Goal: Information Seeking & Learning: Learn about a topic

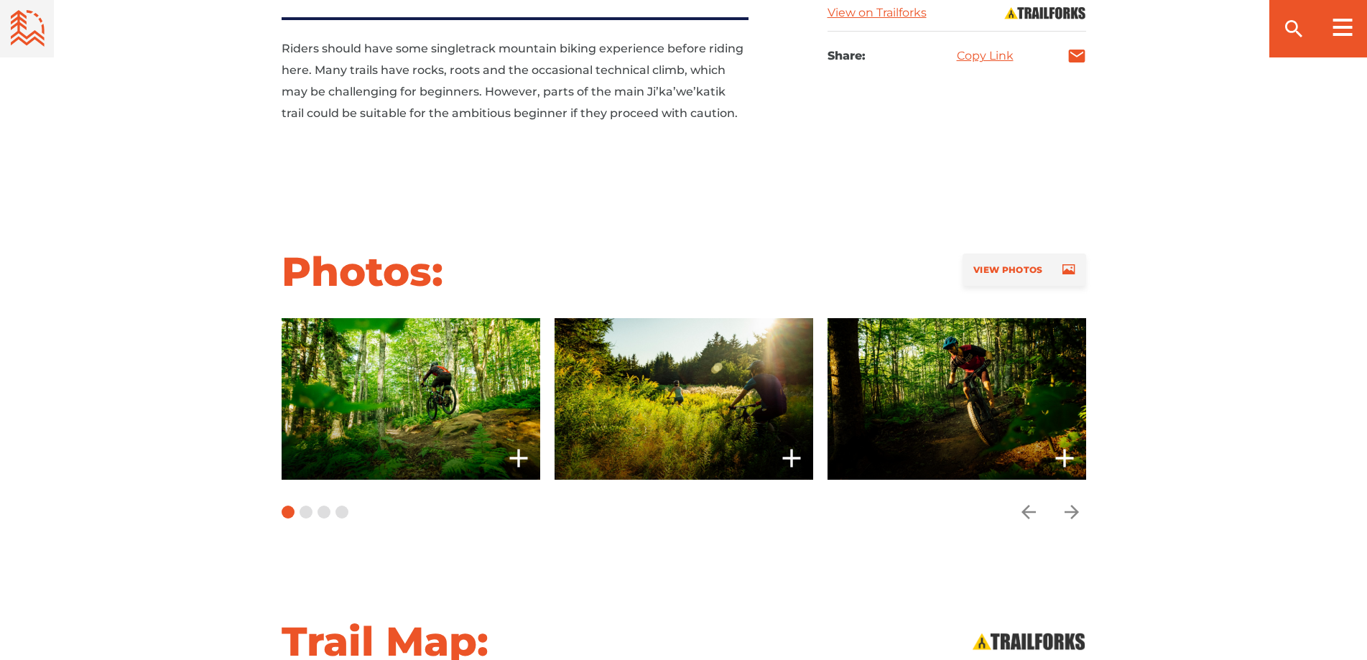
scroll to position [1006, 0]
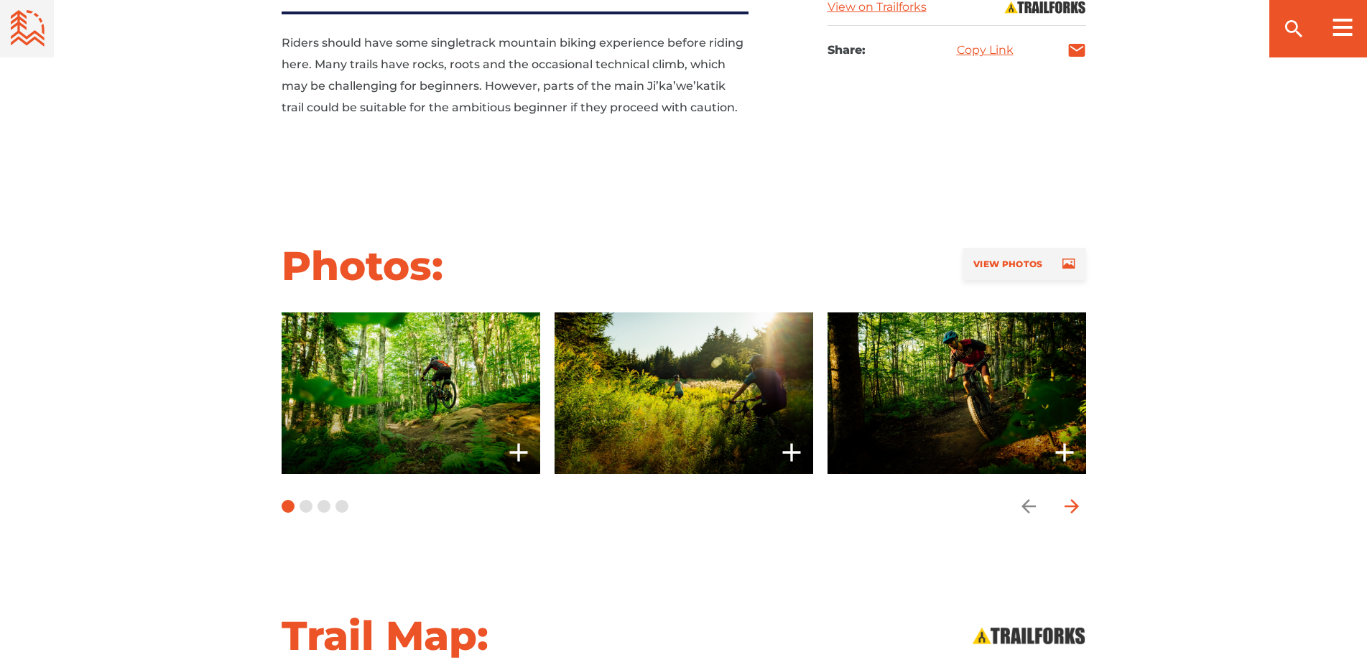
click at [1068, 496] on icon "arrow forward" at bounding box center [1072, 507] width 22 height 22
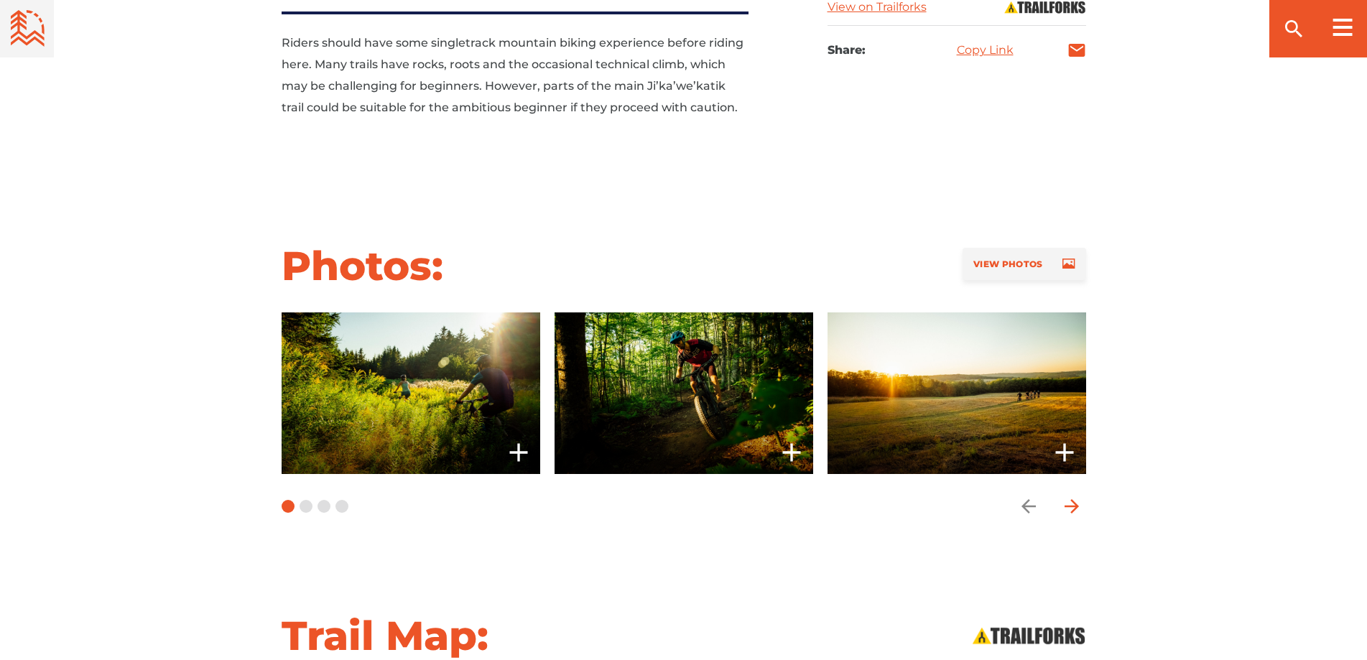
click at [1068, 496] on icon "arrow forward" at bounding box center [1072, 507] width 22 height 22
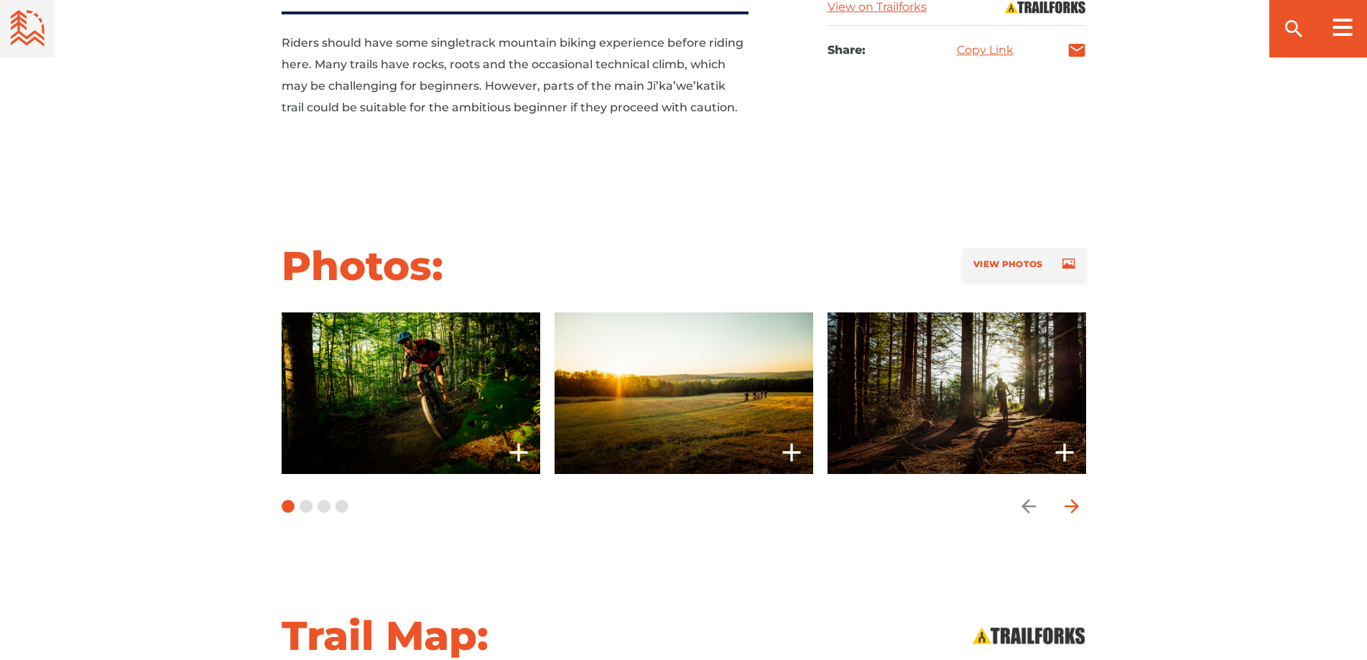
click at [1068, 496] on icon "arrow forward" at bounding box center [1072, 507] width 22 height 22
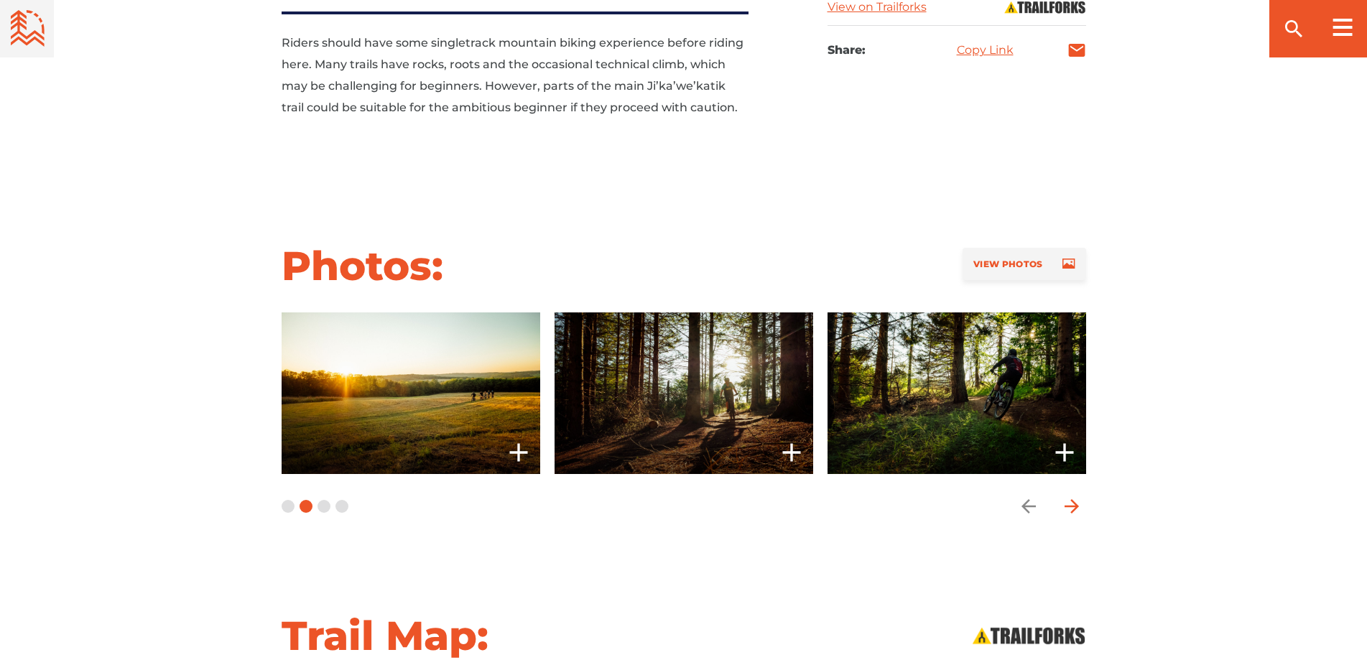
click at [1068, 496] on icon "arrow forward" at bounding box center [1072, 507] width 22 height 22
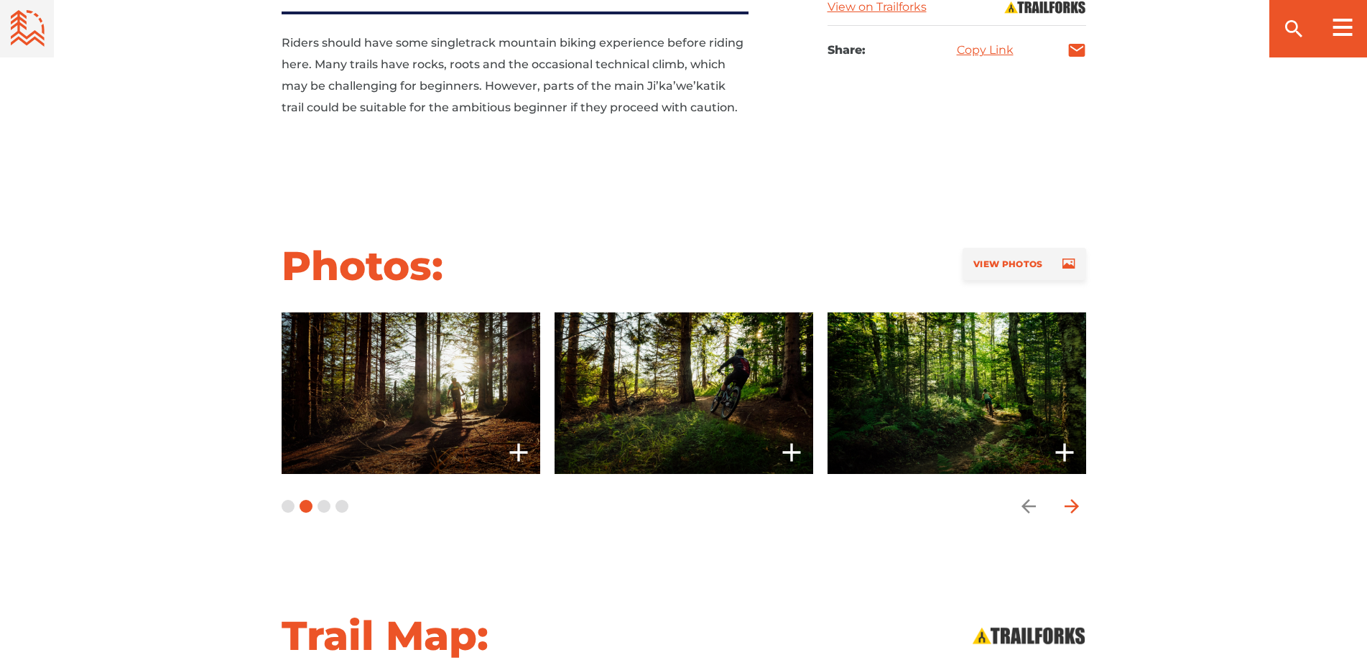
click at [1068, 496] on icon "arrow forward" at bounding box center [1072, 507] width 22 height 22
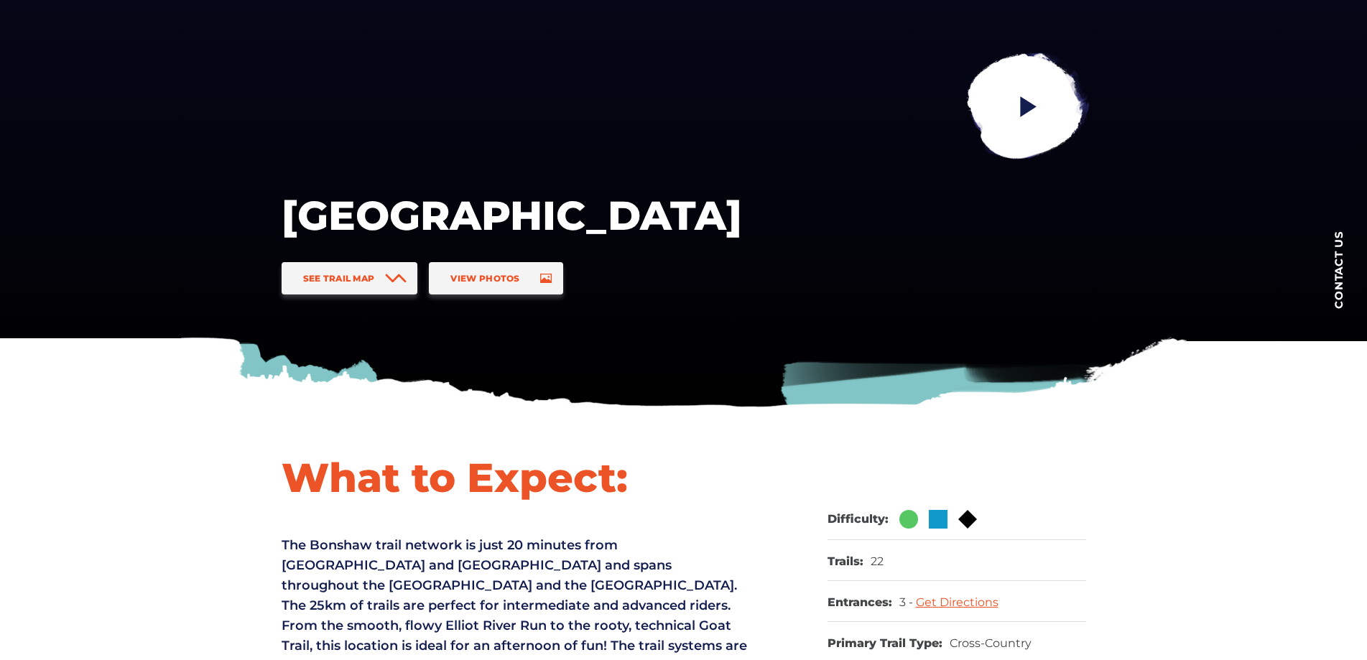
scroll to position [0, 0]
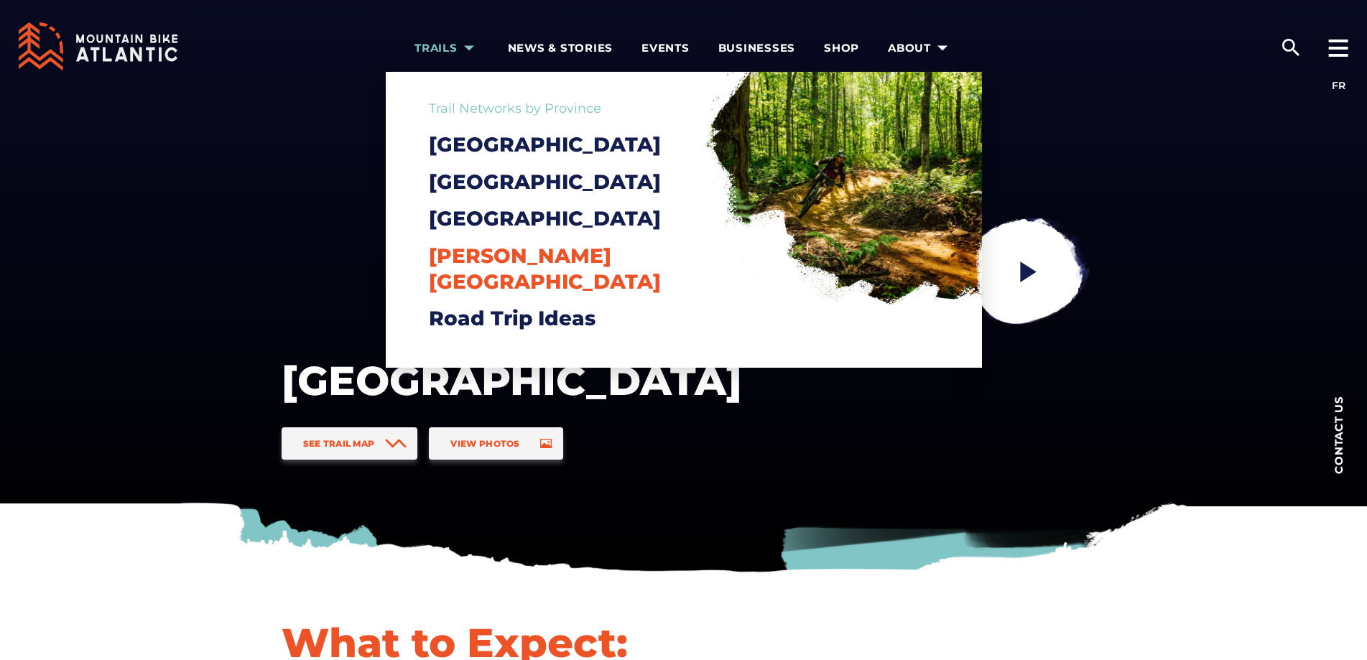
click at [520, 276] on span "[PERSON_NAME][GEOGRAPHIC_DATA]" at bounding box center [545, 269] width 232 height 50
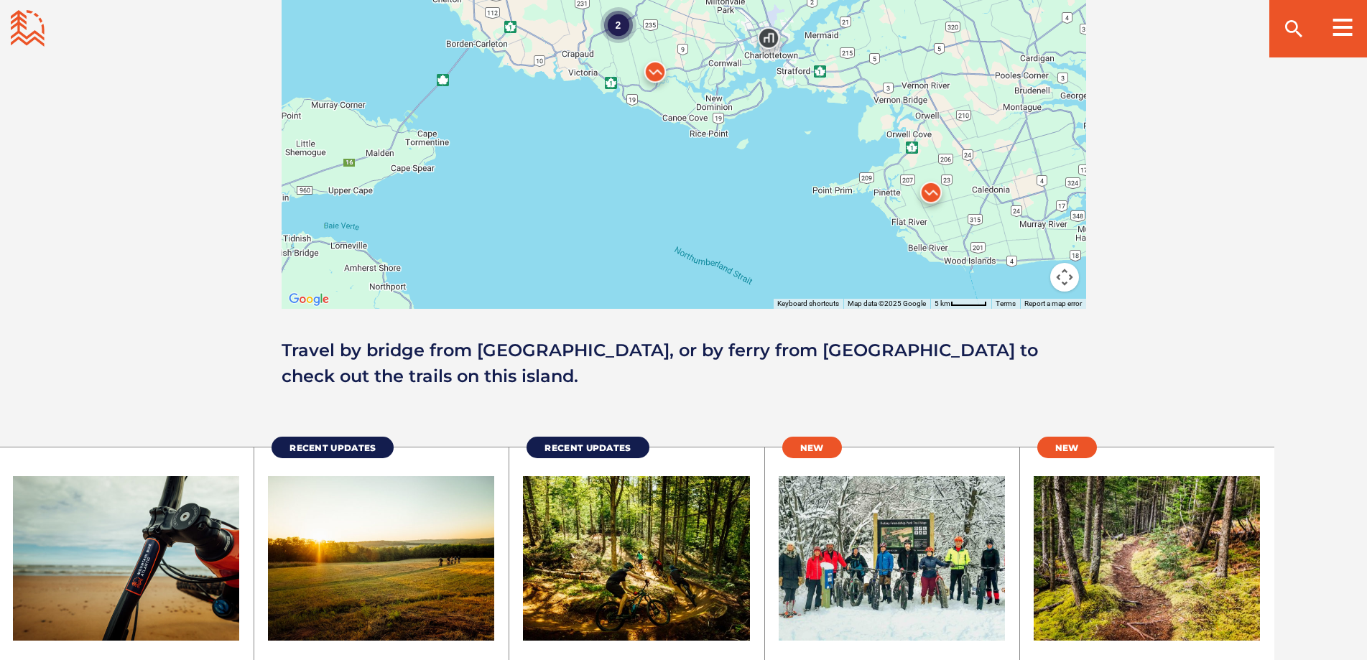
scroll to position [1221, 0]
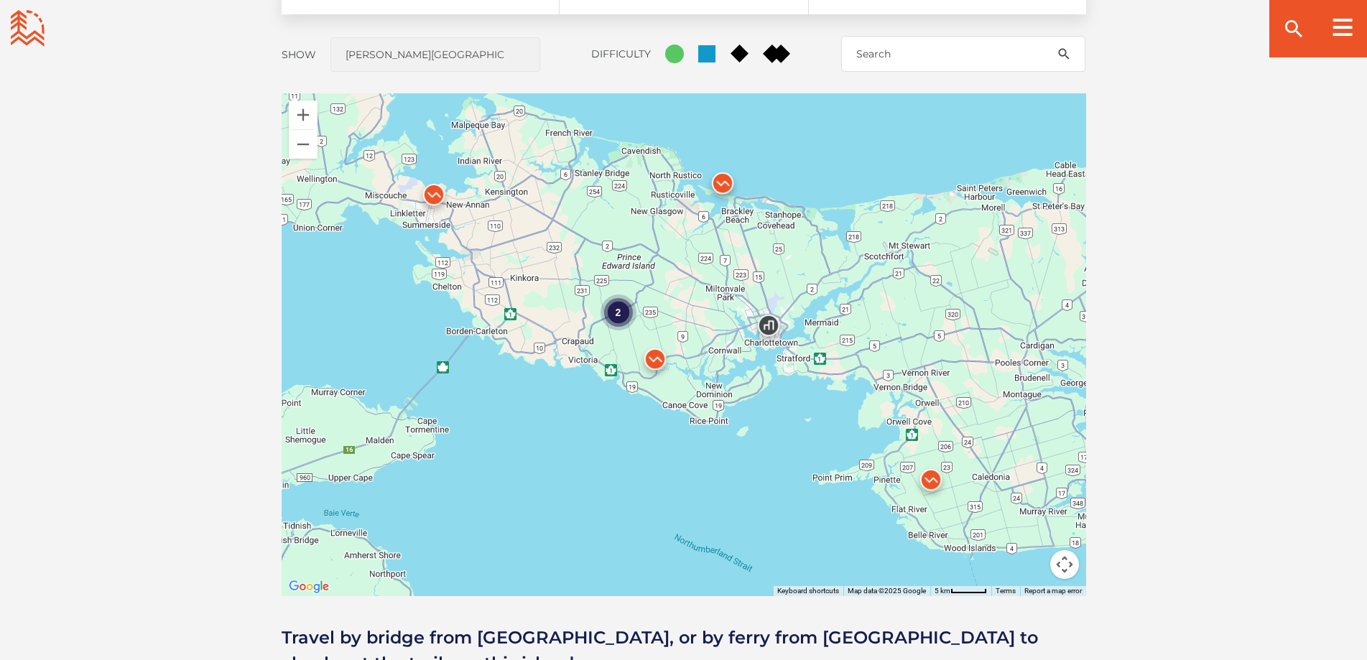
click at [658, 360] on img at bounding box center [655, 362] width 43 height 43
click at [720, 190] on img at bounding box center [722, 186] width 43 height 43
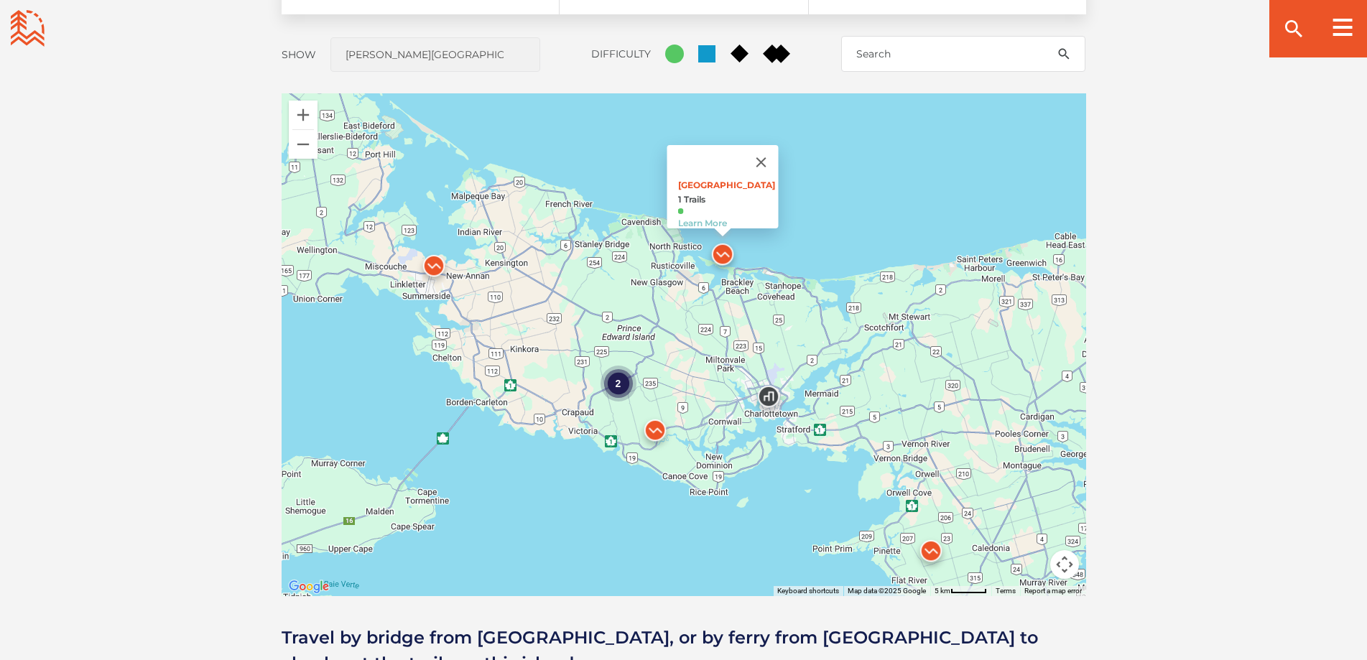
click at [930, 556] on img at bounding box center [931, 554] width 43 height 43
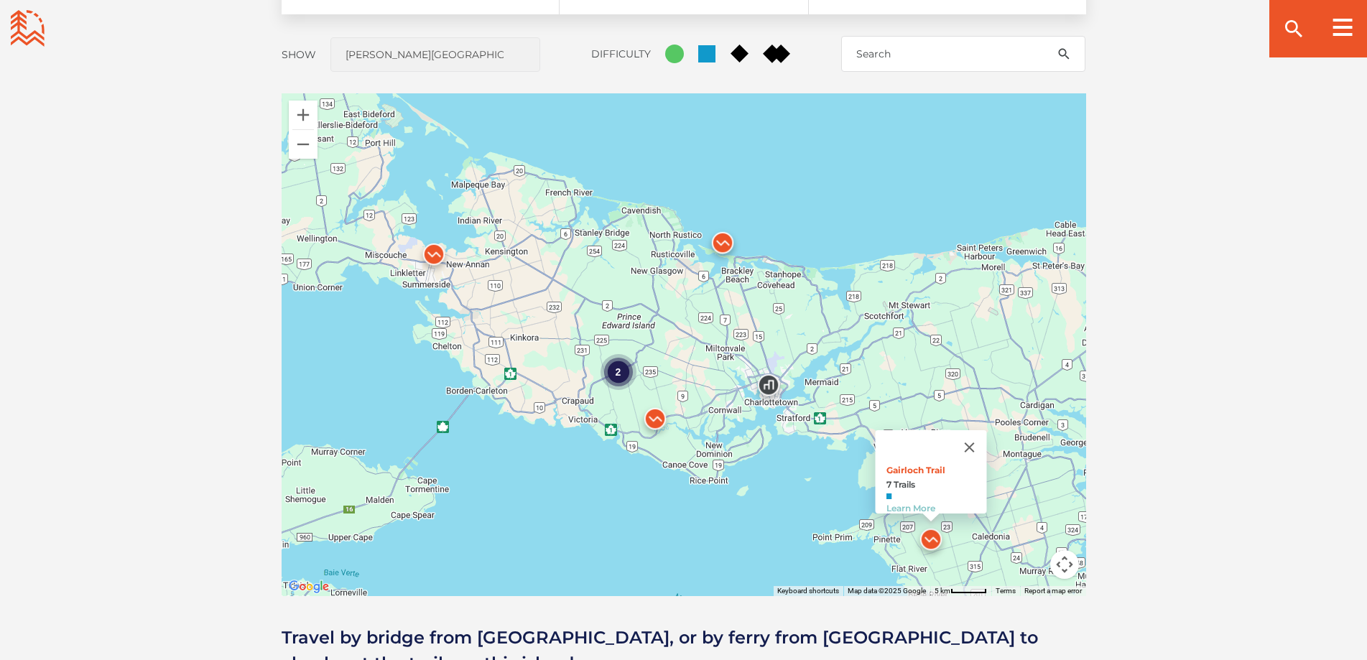
click at [430, 252] on img at bounding box center [433, 257] width 43 height 43
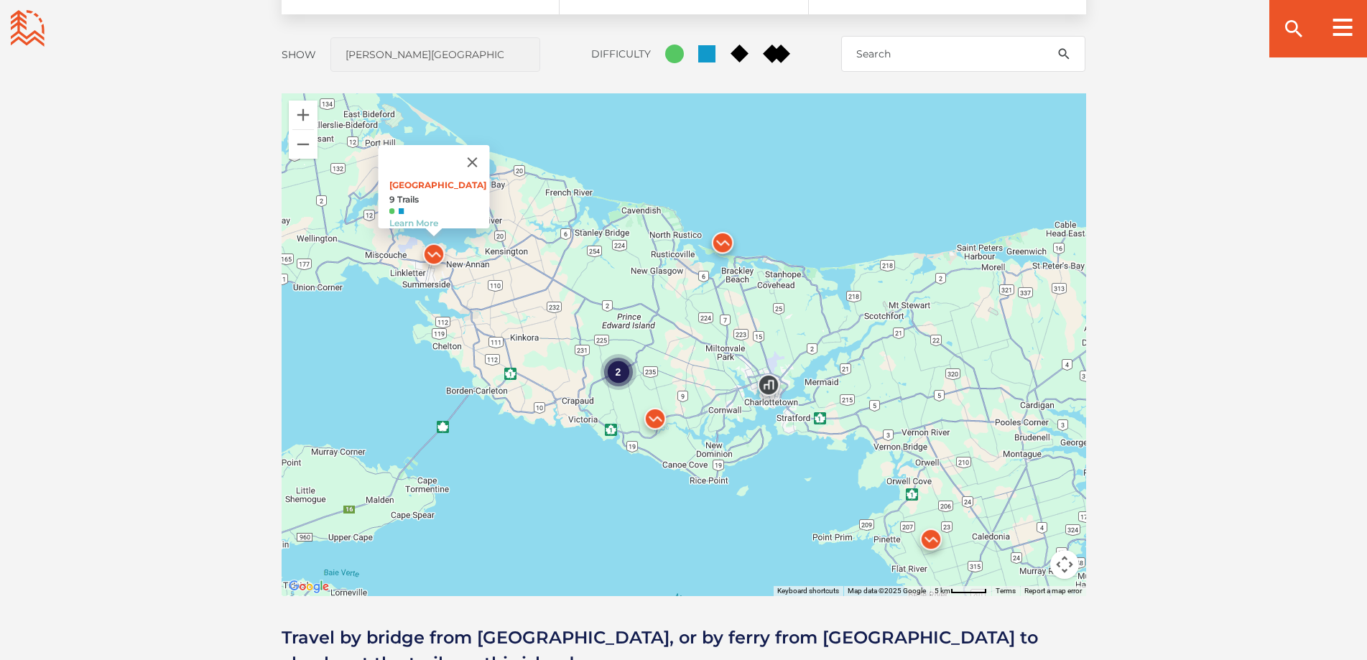
click at [722, 244] on img at bounding box center [722, 246] width 43 height 43
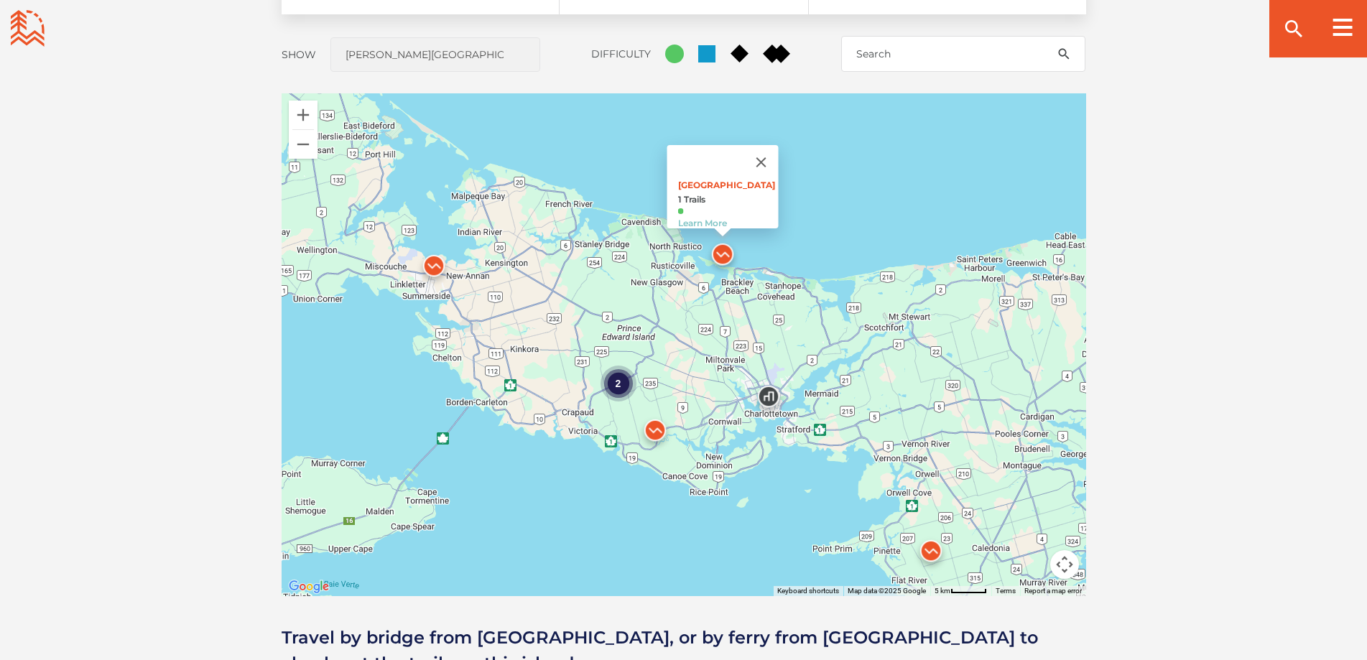
click at [622, 383] on div "2" at bounding box center [618, 384] width 36 height 36
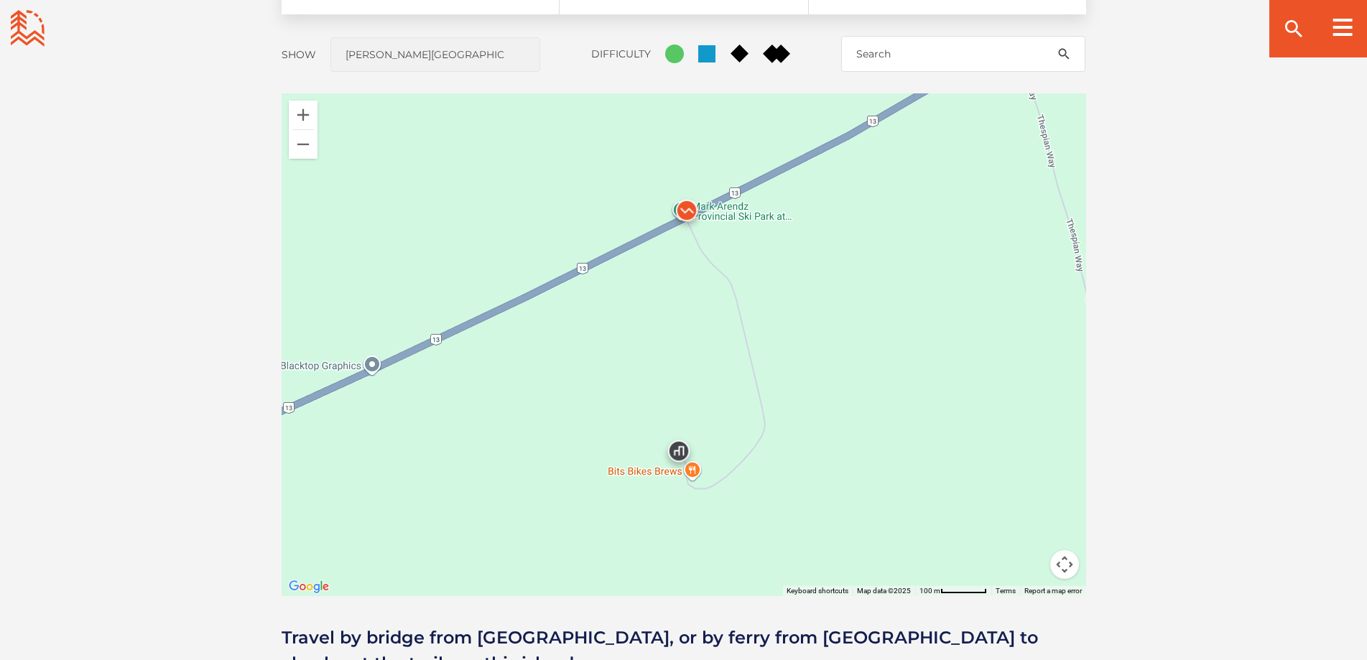
click at [687, 211] on img at bounding box center [686, 214] width 43 height 43
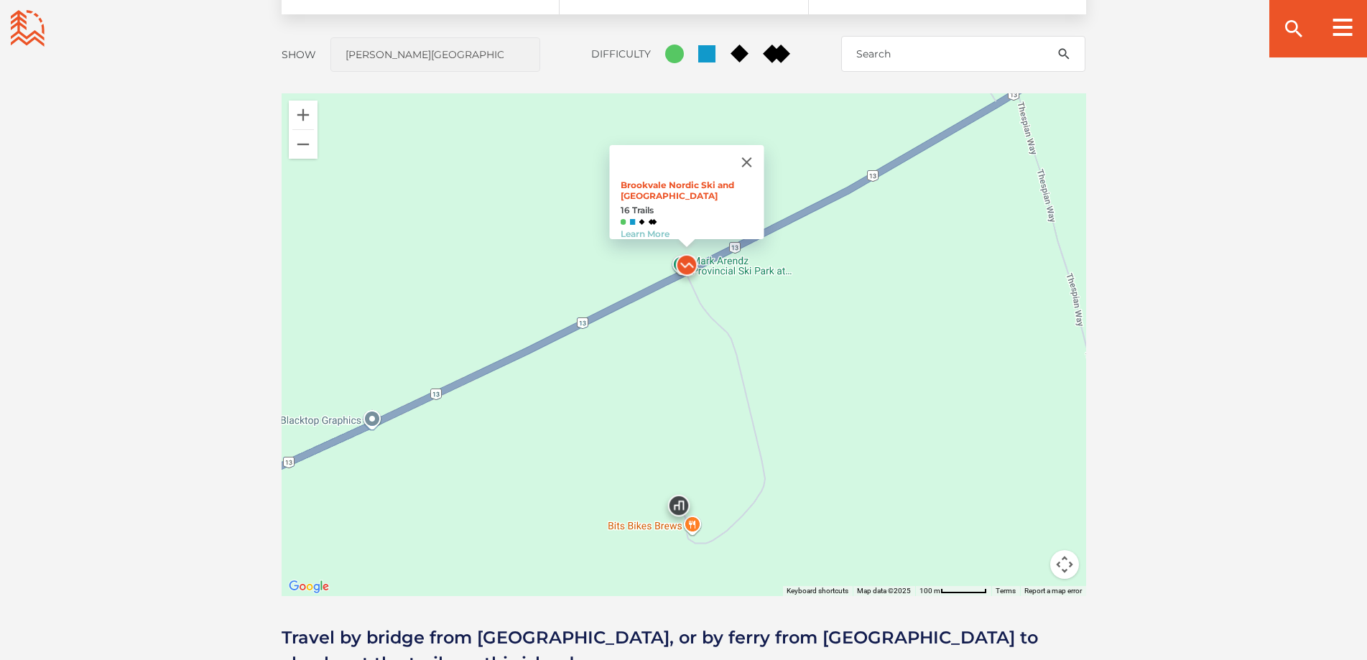
click at [690, 264] on img at bounding box center [686, 268] width 43 height 43
click at [760, 156] on button "Close" at bounding box center [746, 162] width 34 height 34
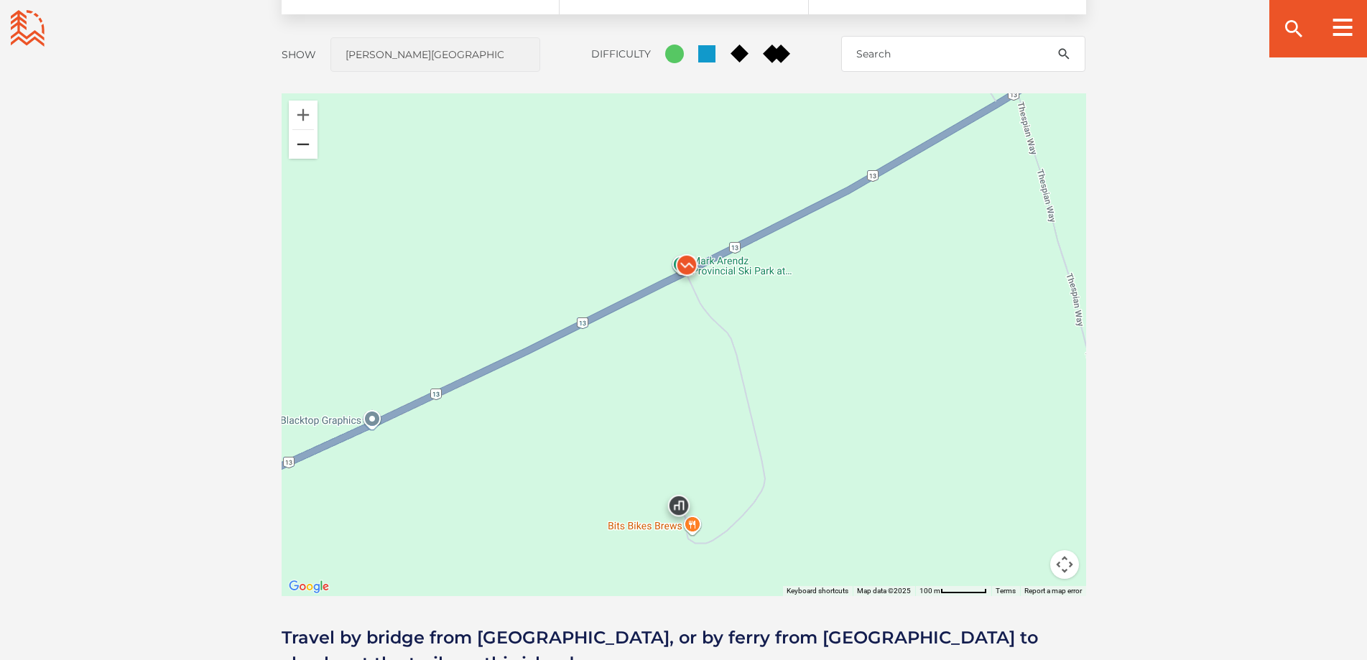
click at [307, 148] on button "Zoom out" at bounding box center [303, 144] width 29 height 29
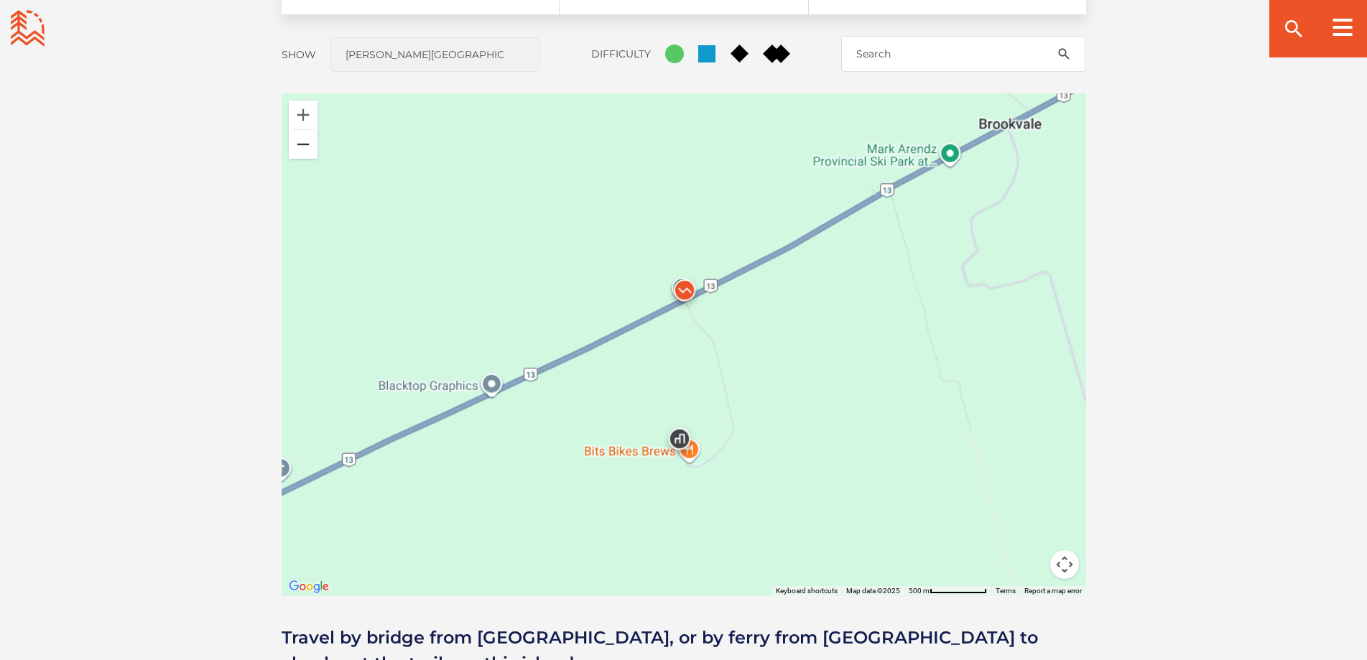
click at [307, 148] on button "Zoom out" at bounding box center [303, 144] width 29 height 29
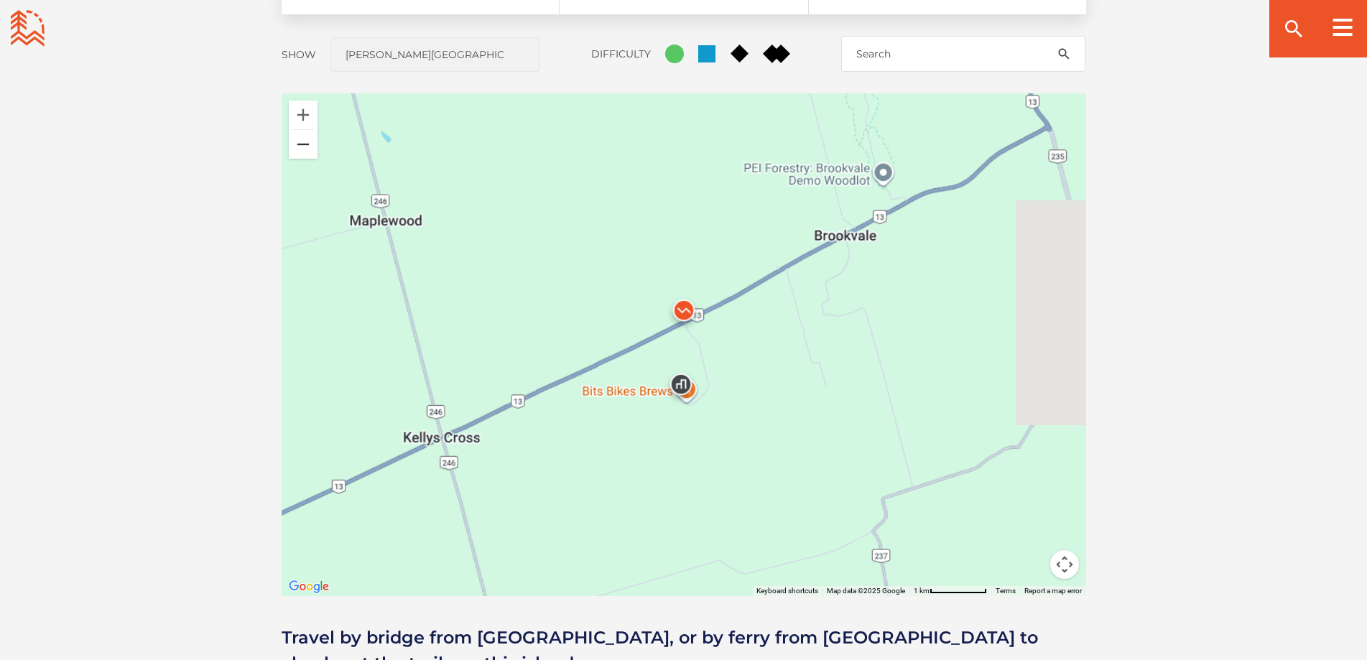
click at [307, 148] on button "Zoom out" at bounding box center [303, 144] width 29 height 29
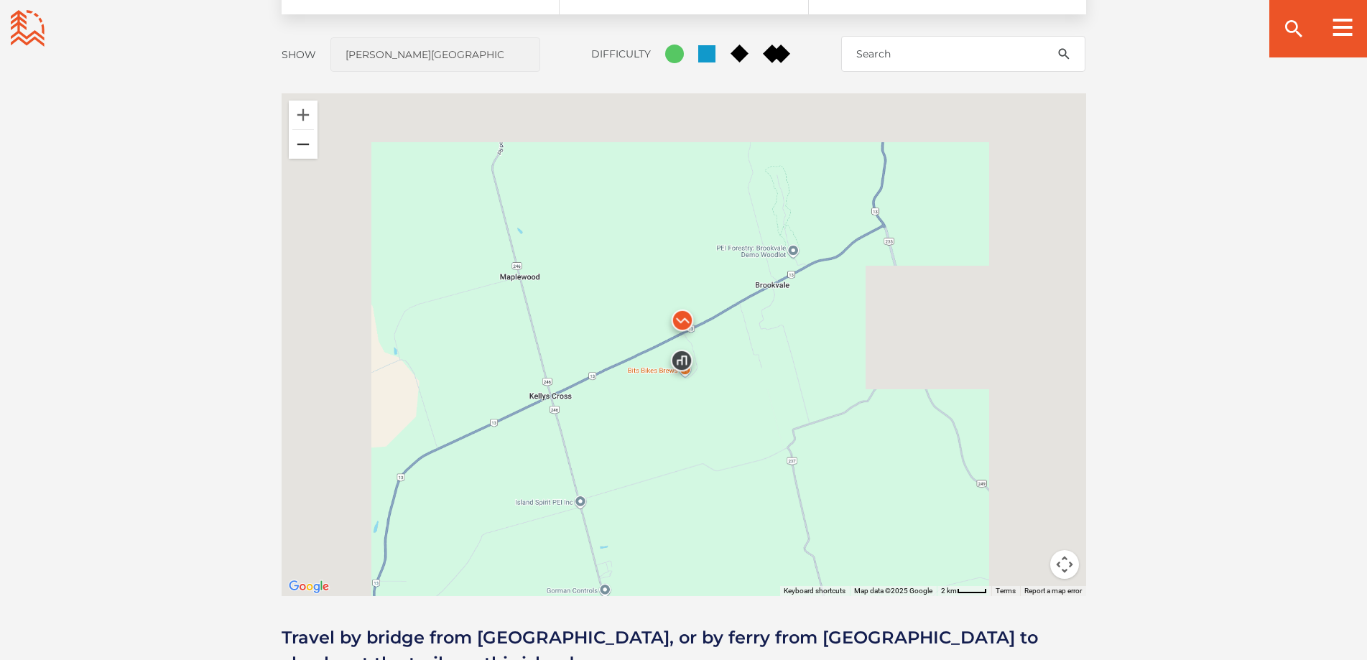
click at [307, 148] on button "Zoom out" at bounding box center [303, 144] width 29 height 29
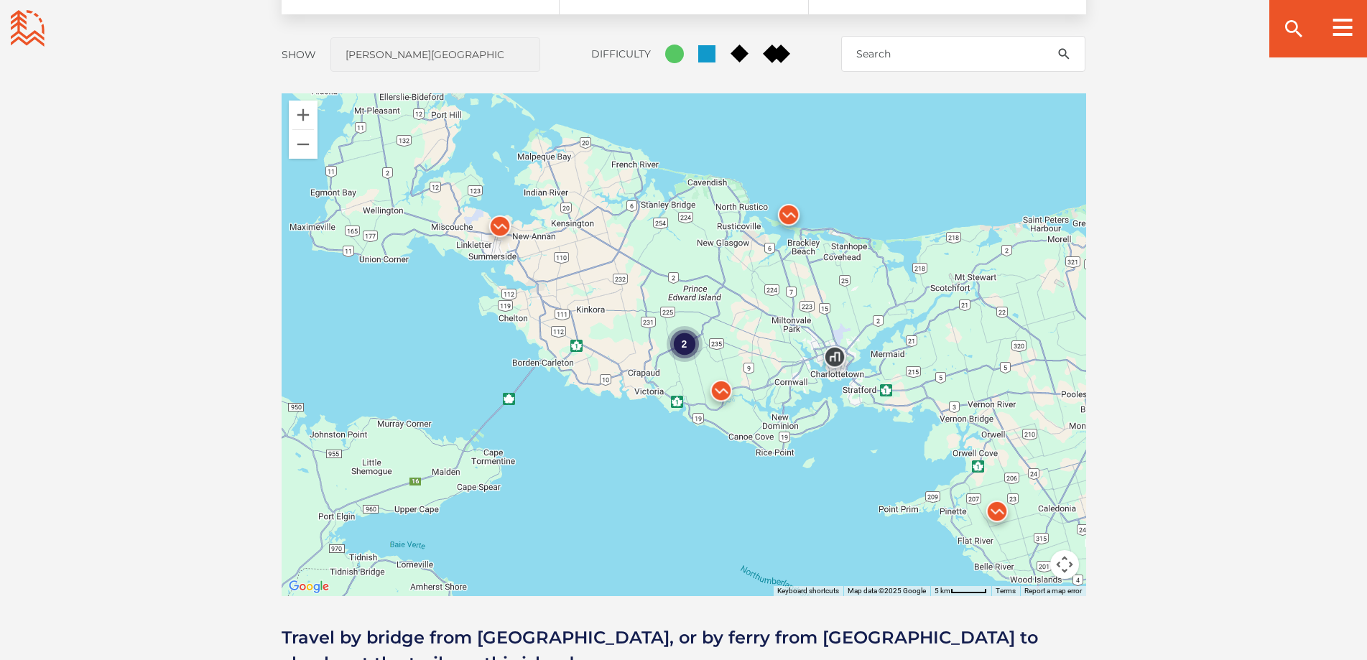
click at [838, 354] on img at bounding box center [834, 360] width 43 height 43
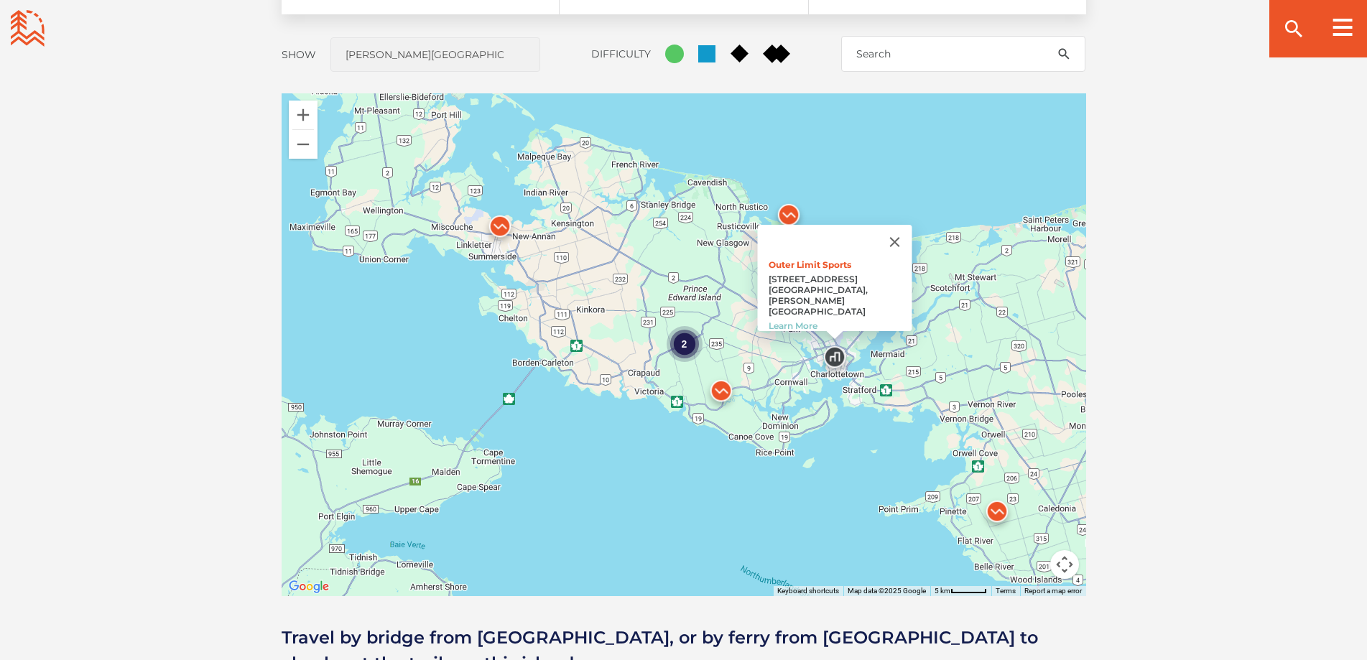
click at [722, 389] on img at bounding box center [721, 394] width 43 height 43
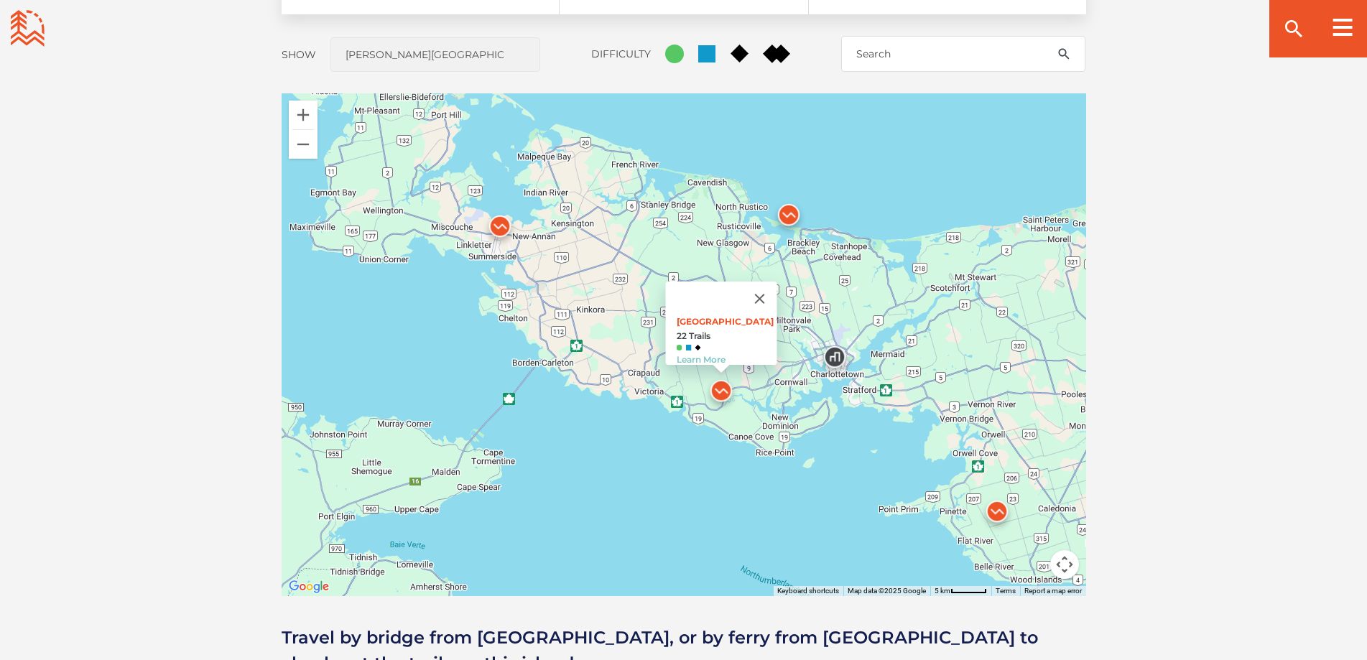
click at [788, 214] on img at bounding box center [788, 218] width 43 height 43
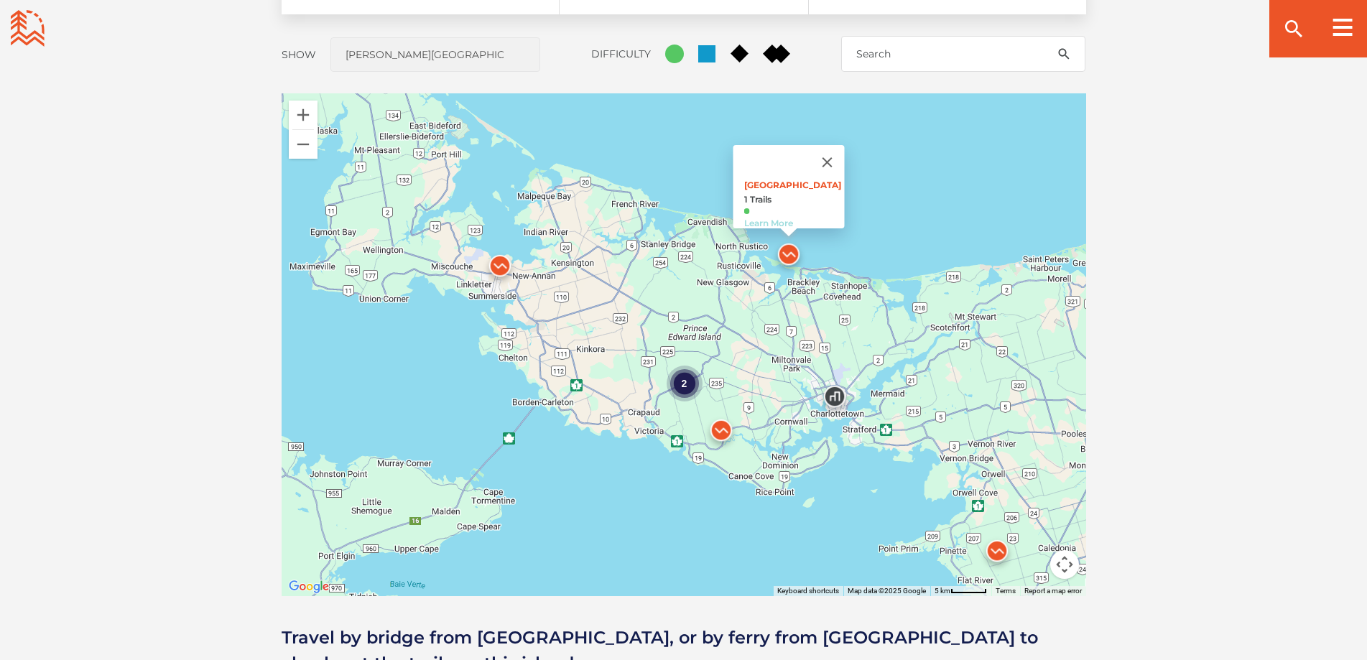
click at [774, 218] on link "Learn More" at bounding box center [768, 223] width 49 height 11
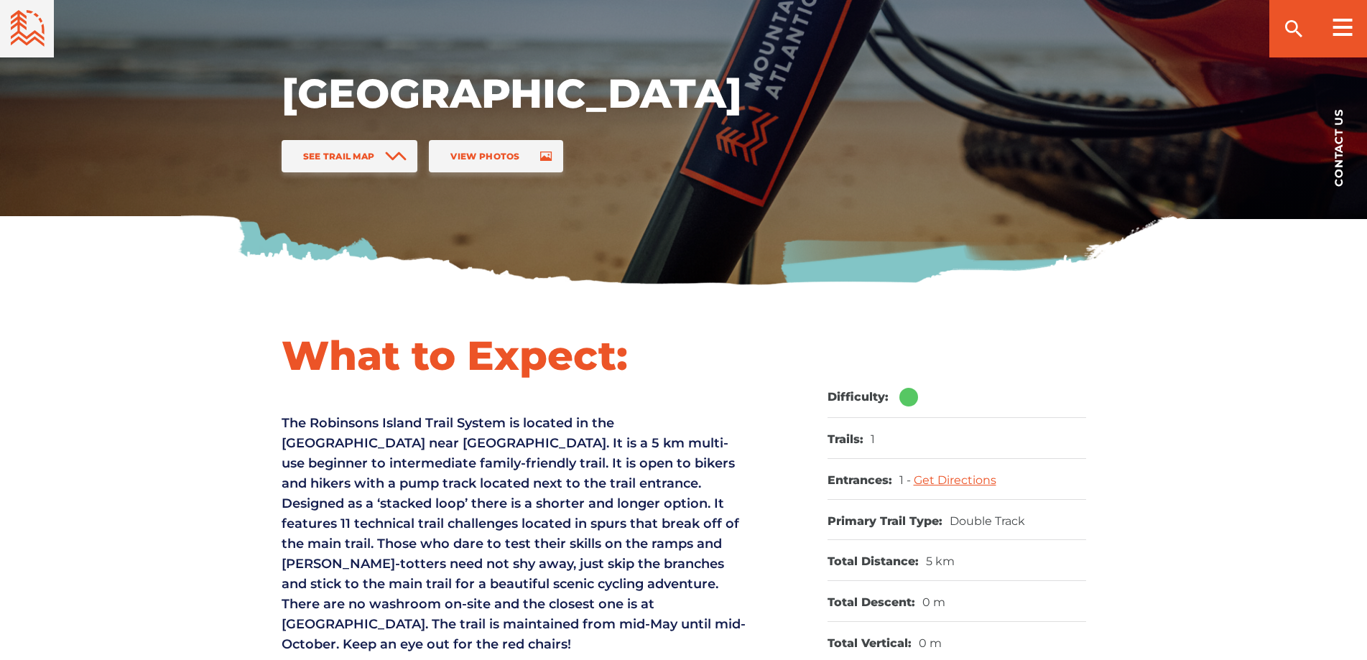
scroll to position [144, 0]
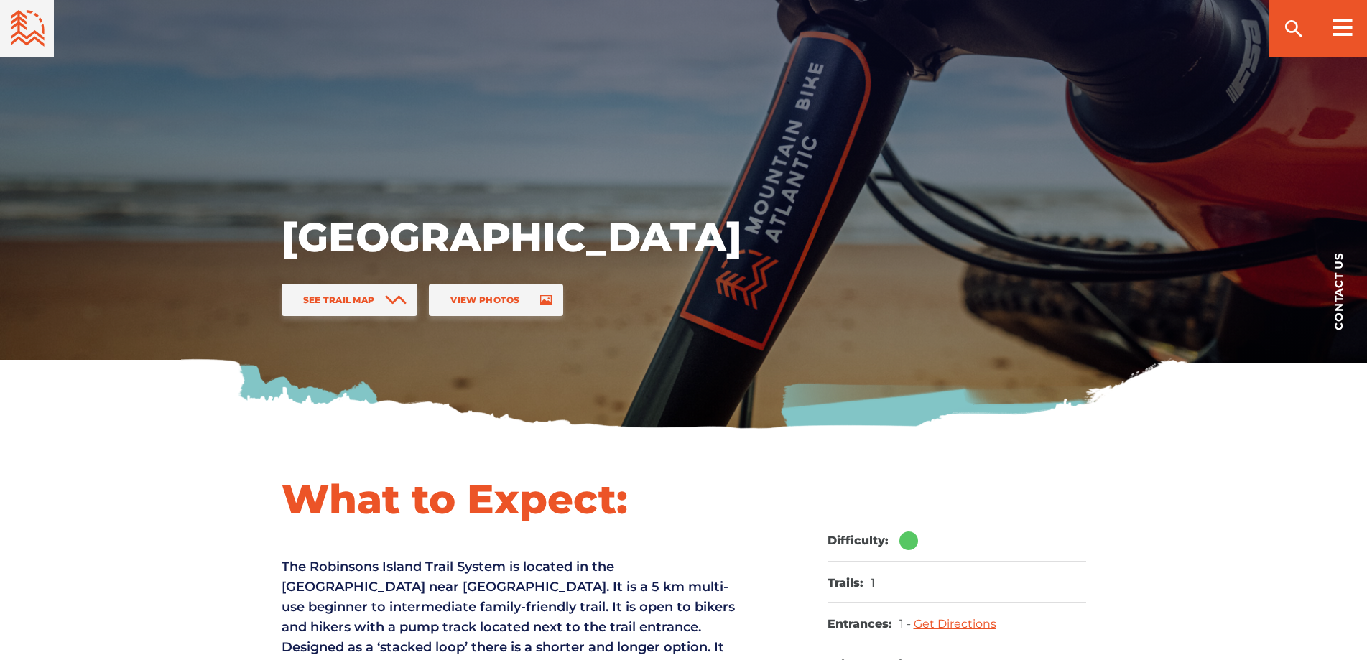
click at [400, 235] on h1 "[GEOGRAPHIC_DATA]" at bounding box center [512, 237] width 460 height 50
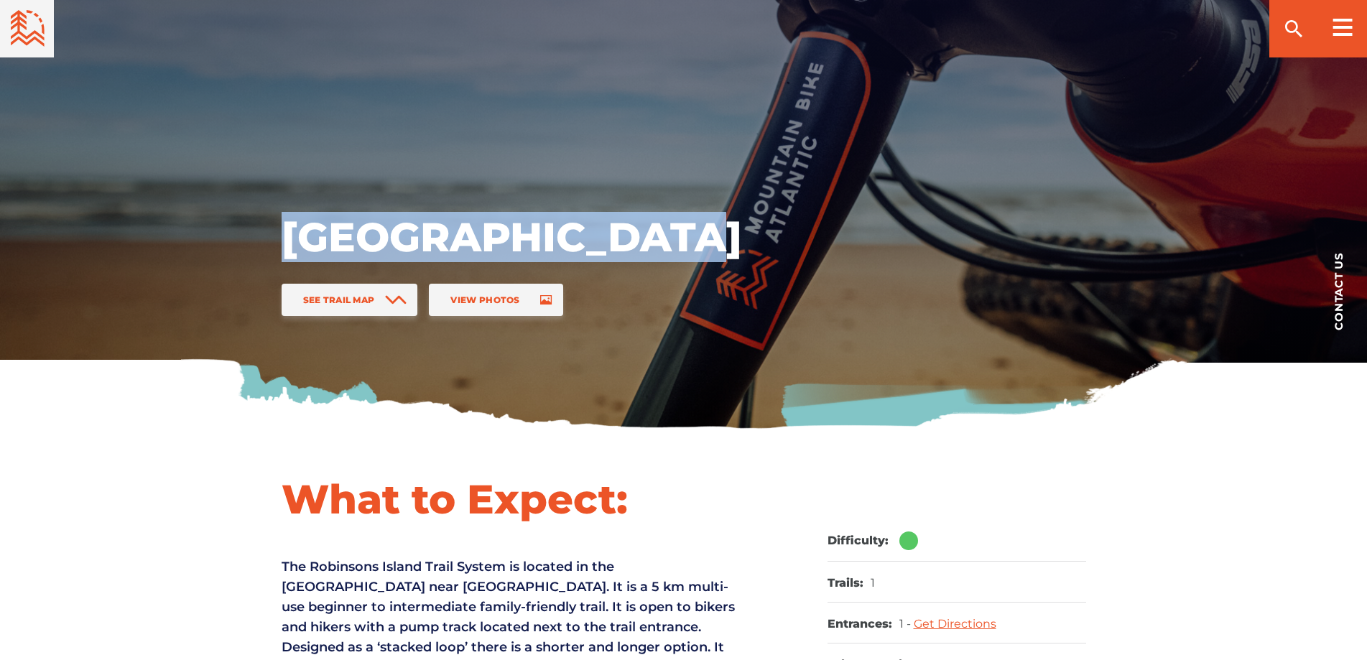
drag, startPoint x: 400, startPoint y: 235, endPoint x: 551, endPoint y: 239, distance: 150.9
click at [550, 239] on h1 "[GEOGRAPHIC_DATA]" at bounding box center [512, 237] width 460 height 50
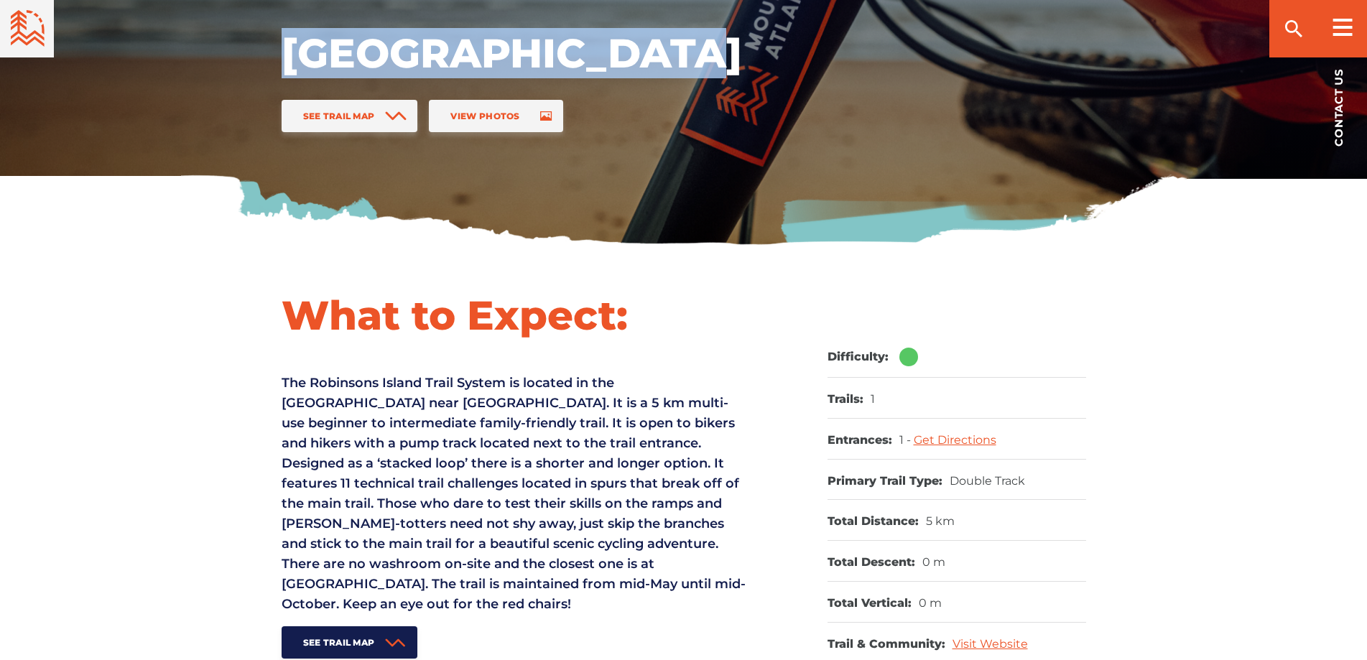
scroll to position [359, 0]
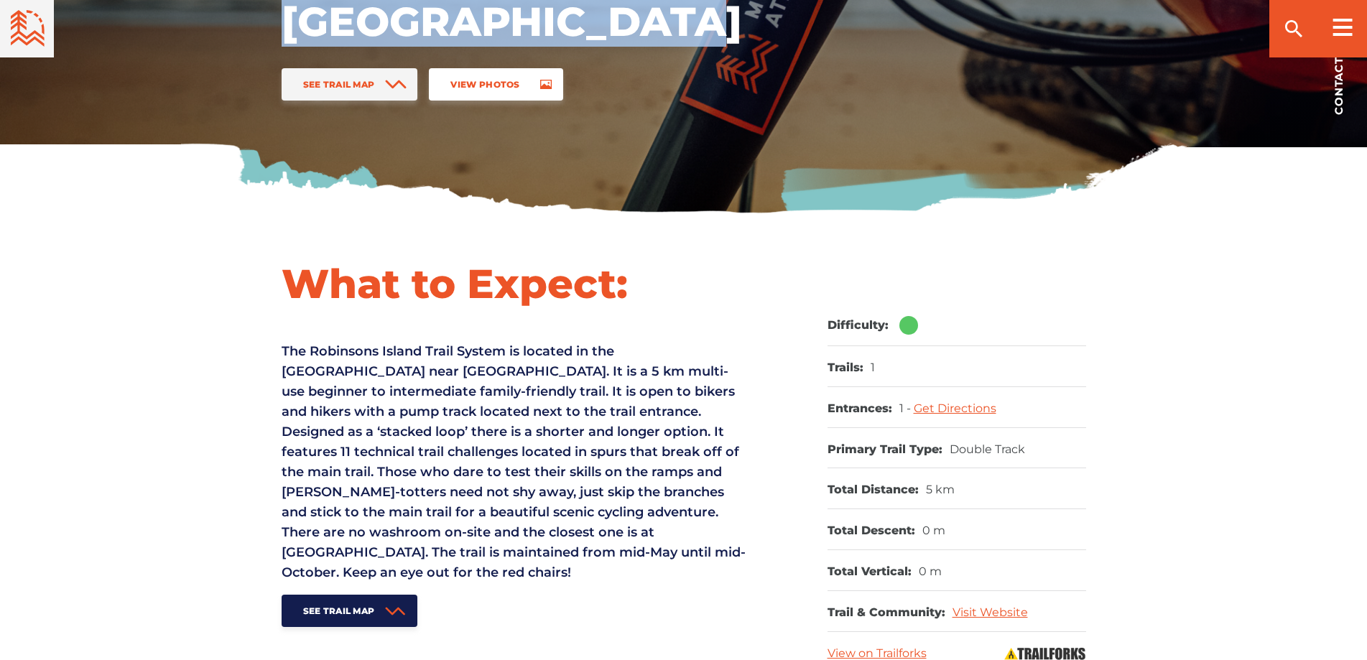
click at [502, 89] on span "View Photos" at bounding box center [484, 84] width 69 height 11
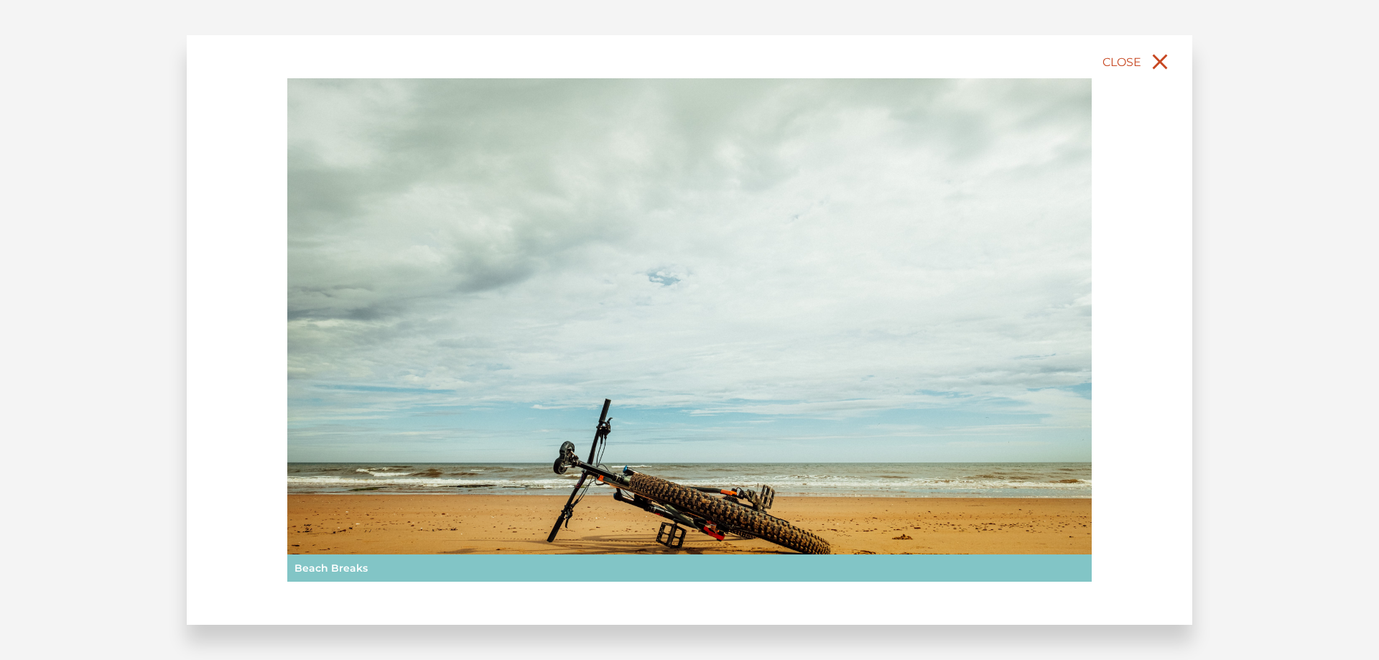
click at [1162, 66] on icon "close" at bounding box center [1160, 62] width 26 height 26
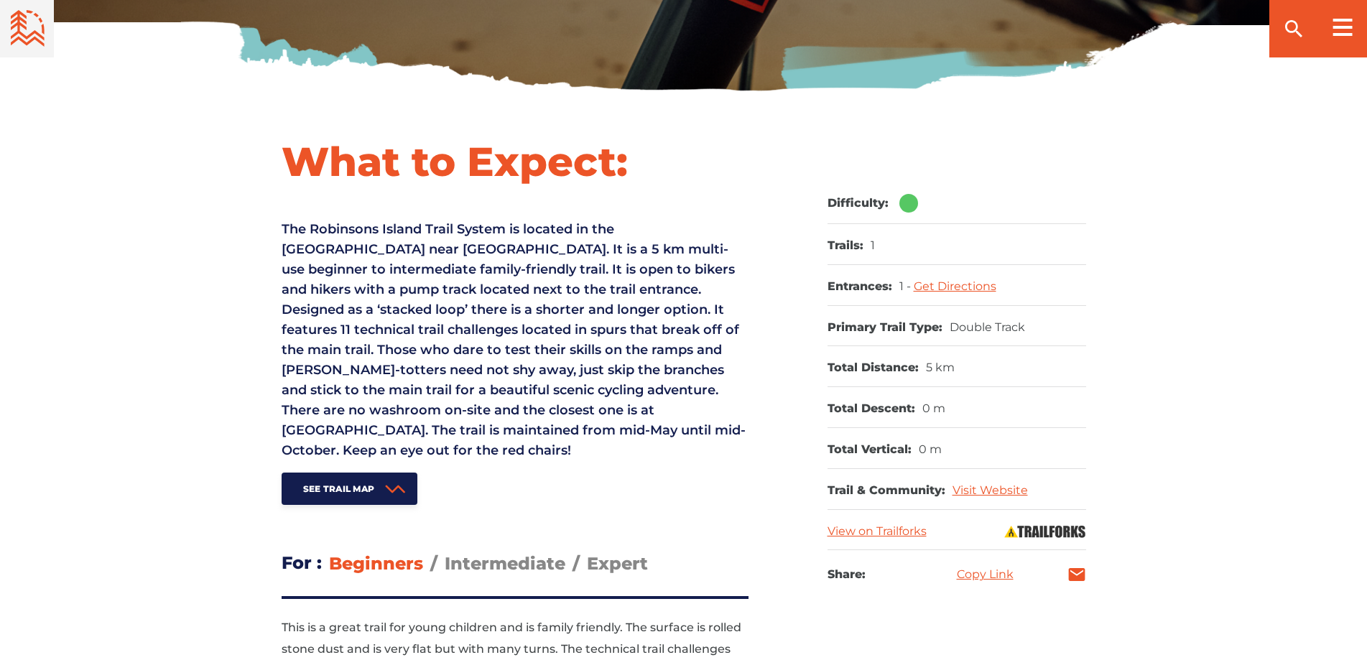
scroll to position [503, 0]
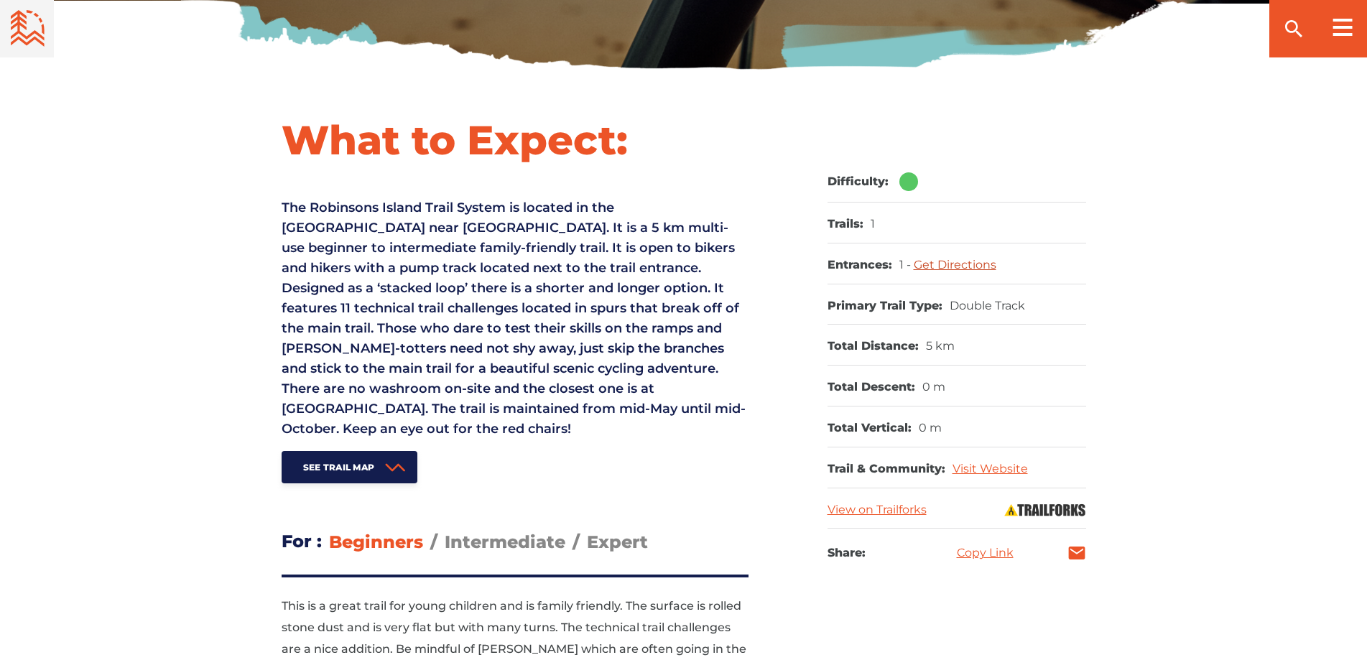
click at [953, 267] on link "Get Directions" at bounding box center [955, 265] width 83 height 14
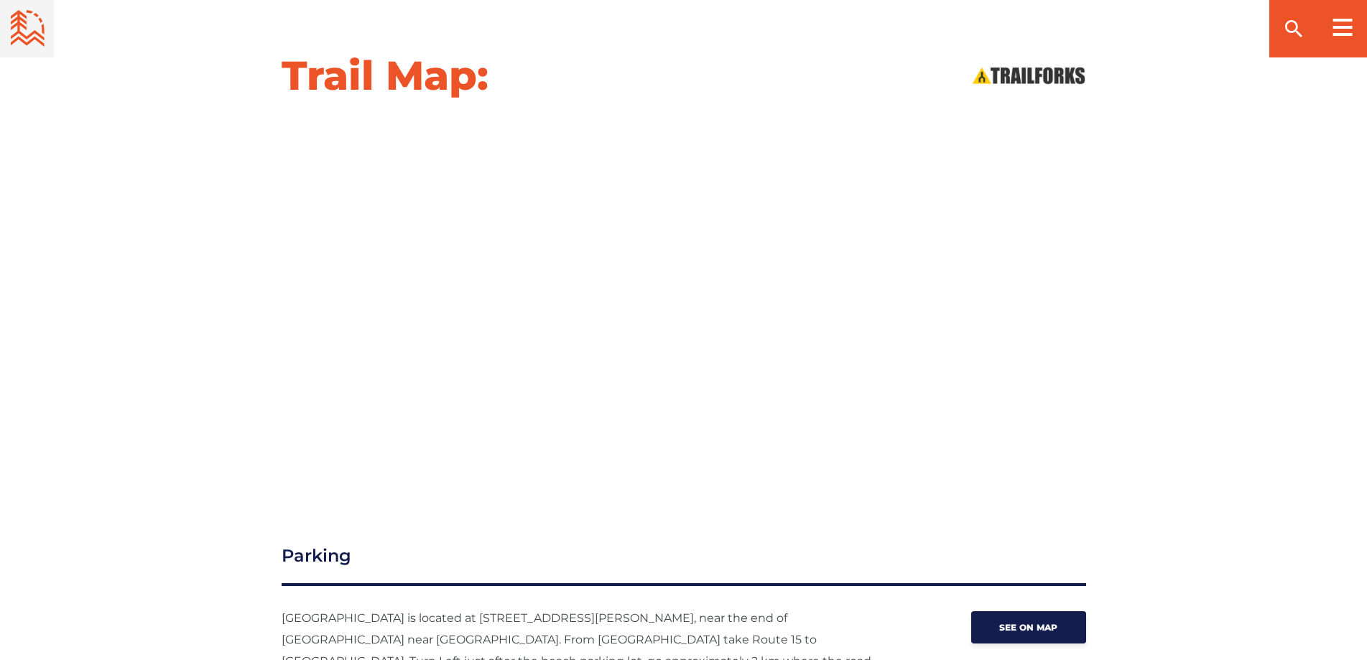
scroll to position [2085, 0]
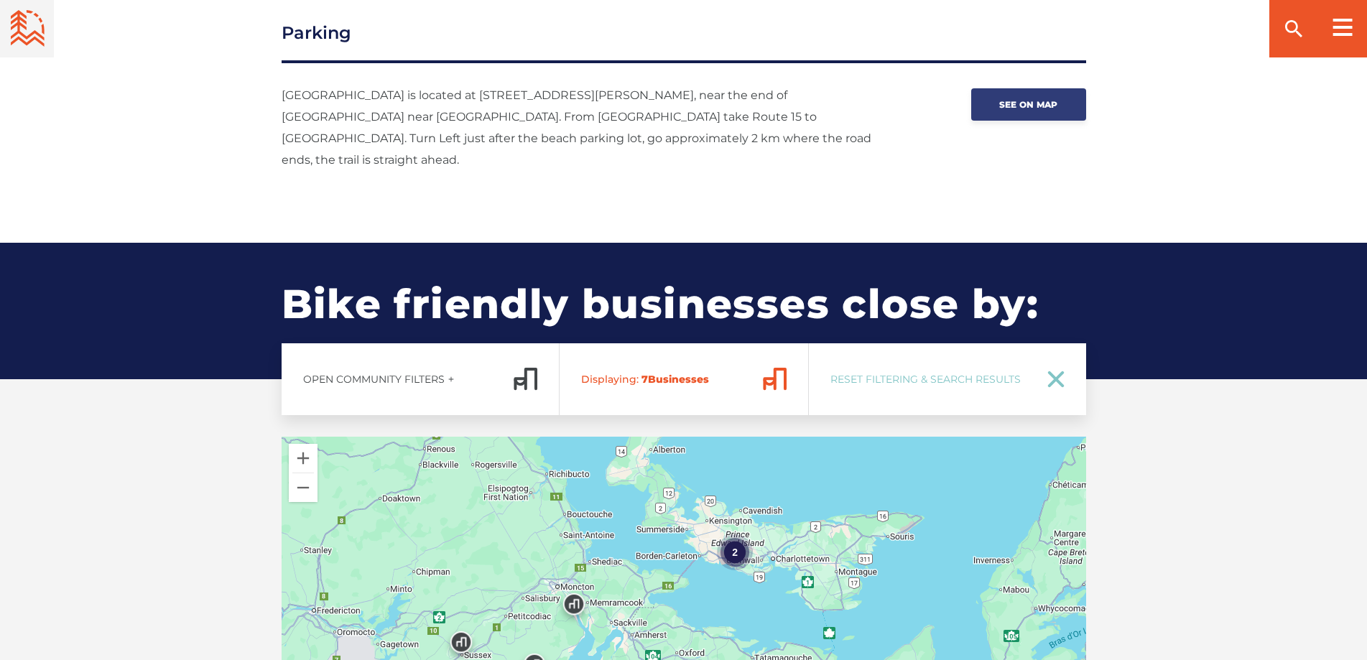
click at [1048, 99] on span "See on map" at bounding box center [1028, 104] width 59 height 11
